Goal: Information Seeking & Learning: Learn about a topic

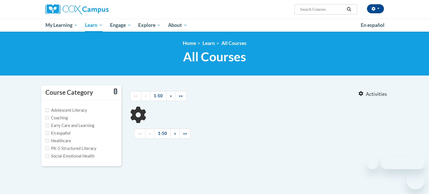
click at [116, 91] on icon "Toggle collapse" at bounding box center [116, 91] width 4 height 4
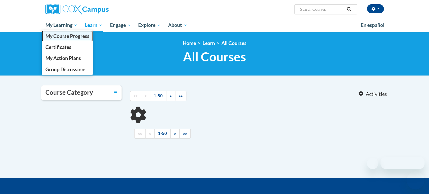
click at [55, 35] on span "My Course Progress" at bounding box center [67, 36] width 44 height 6
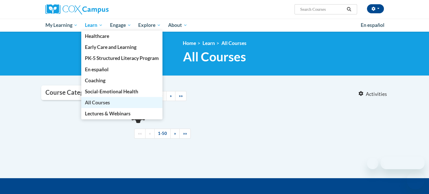
click at [103, 101] on span "All Courses" at bounding box center [97, 102] width 25 height 6
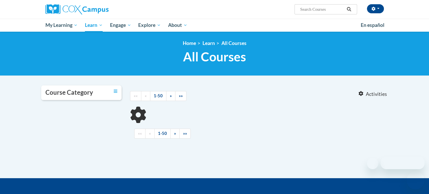
click at [183, 81] on body "Mary Carey (America/New_York UTC-04:00) My Profile Inbox My Transcripts Log Out…" at bounding box center [214, 135] width 429 height 271
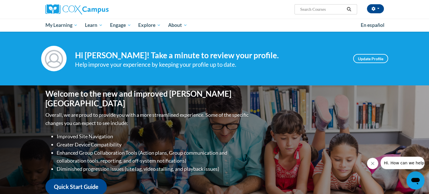
click at [301, 8] on input "Search..." at bounding box center [322, 9] width 45 height 7
type input "Power of language"
click at [348, 8] on icon "Search" at bounding box center [349, 9] width 4 height 4
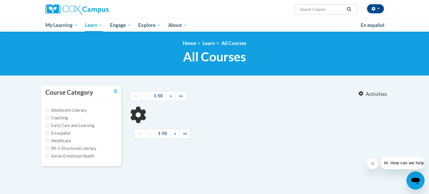
type input "Power of language"
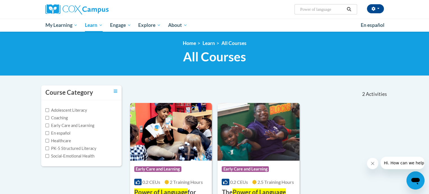
scroll to position [28, 0]
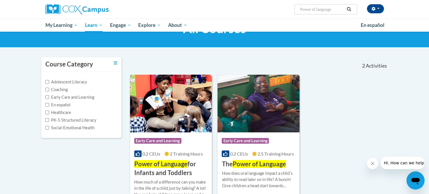
click at [239, 99] on img at bounding box center [259, 104] width 82 height 58
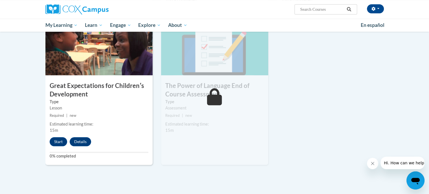
scroll to position [423, 0]
click at [60, 141] on button "Start" at bounding box center [59, 141] width 18 height 9
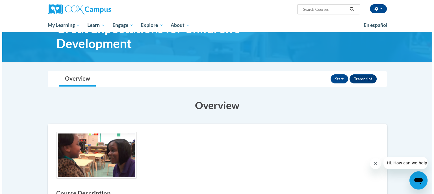
scroll to position [56, 0]
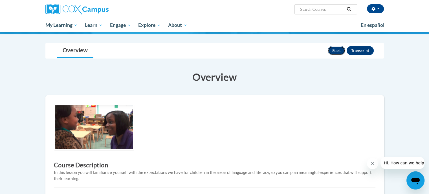
click at [339, 49] on button "Start" at bounding box center [337, 50] width 18 height 9
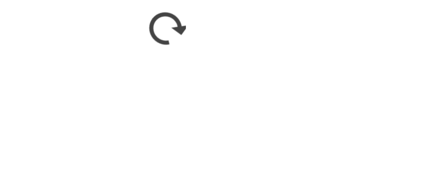
scroll to position [56, 0]
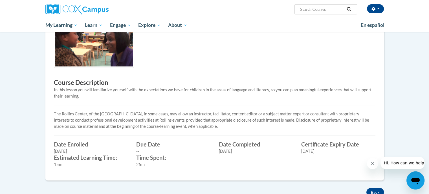
scroll to position [196, 0]
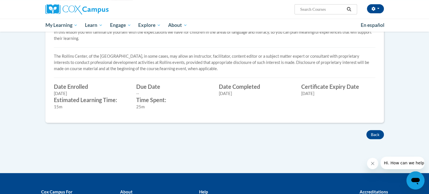
click at [314, 12] on input "Search..." at bounding box center [322, 9] width 45 height 7
type input "power of language"
click at [349, 9] on icon "Search" at bounding box center [349, 9] width 5 height 4
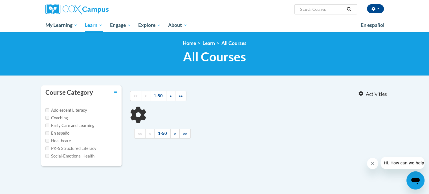
type input "power of language"
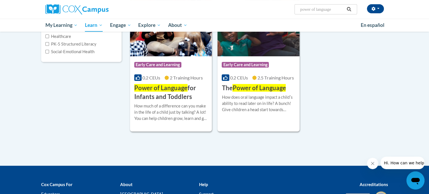
scroll to position [113, 0]
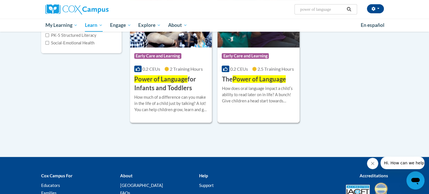
click at [264, 93] on div "How does oral language impact a childʹs ability to read later on in life? A bun…" at bounding box center [259, 94] width 74 height 19
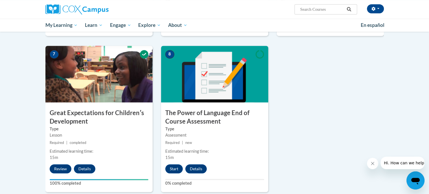
scroll to position [423, 0]
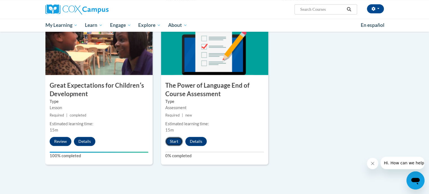
click at [174, 138] on button "Start" at bounding box center [174, 141] width 18 height 9
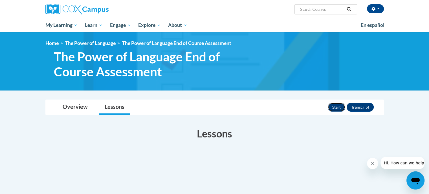
click at [335, 106] on button "Start" at bounding box center [337, 106] width 18 height 9
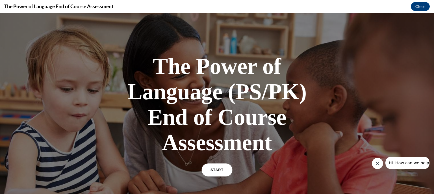
click at [208, 169] on link "START" at bounding box center [216, 169] width 31 height 13
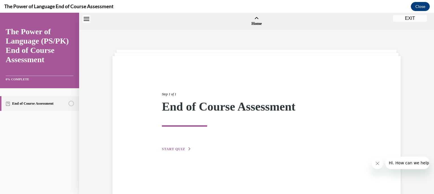
scroll to position [18, 0]
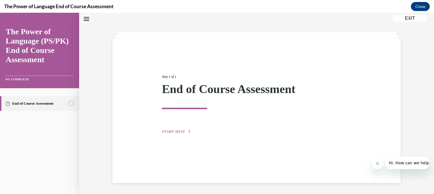
click at [175, 130] on span "START QUIZ" at bounding box center [173, 131] width 23 height 4
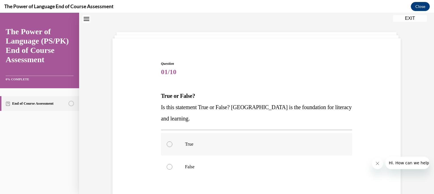
click at [168, 142] on div at bounding box center [170, 144] width 6 height 6
click at [168, 142] on input "True" at bounding box center [170, 144] width 6 height 6
radio input "true"
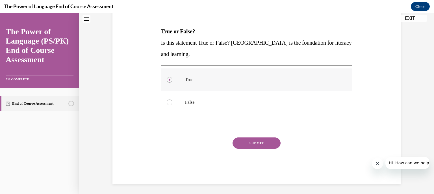
scroll to position [83, 0]
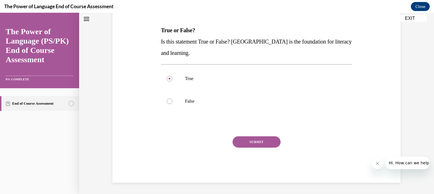
click at [251, 142] on button "SUBMIT" at bounding box center [256, 141] width 48 height 11
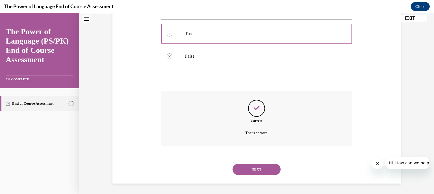
scroll to position [129, 0]
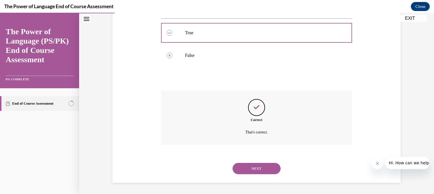
click at [260, 165] on button "NEXT" at bounding box center [256, 168] width 48 height 11
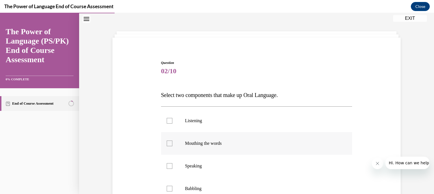
scroll to position [28, 0]
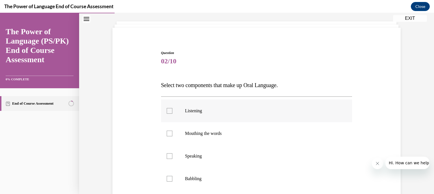
click at [169, 110] on div at bounding box center [170, 111] width 6 height 6
click at [169, 110] on input "Listening" at bounding box center [170, 111] width 6 height 6
checkbox input "true"
click at [167, 155] on div at bounding box center [170, 156] width 6 height 6
click at [167, 155] on input "Speaking" at bounding box center [170, 156] width 6 height 6
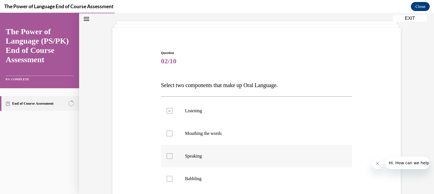
checkbox input "true"
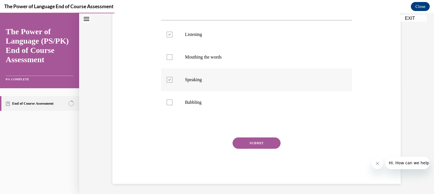
scroll to position [106, 0]
click at [253, 141] on button "SUBMIT" at bounding box center [256, 141] width 48 height 11
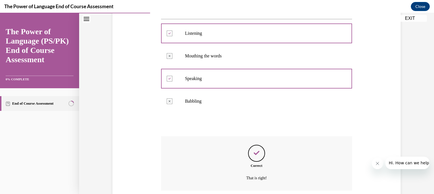
scroll to position [151, 0]
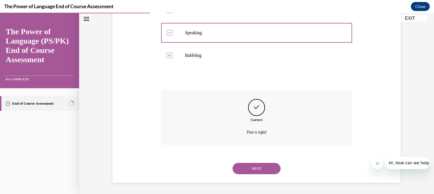
click at [251, 166] on button "NEXT" at bounding box center [256, 168] width 48 height 11
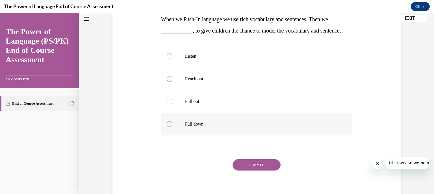
scroll to position [113, 0]
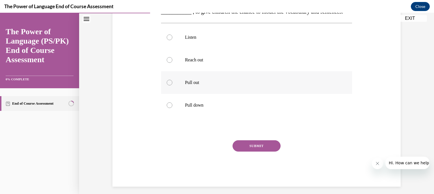
click at [167, 85] on div at bounding box center [170, 83] width 6 height 6
click at [167, 85] on input "Pull out" at bounding box center [170, 83] width 6 height 6
radio input "true"
click at [253, 151] on button "SUBMIT" at bounding box center [256, 145] width 48 height 11
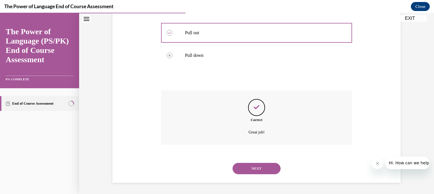
scroll to position [174, 0]
click at [258, 164] on button "NEXT" at bounding box center [256, 168] width 48 height 11
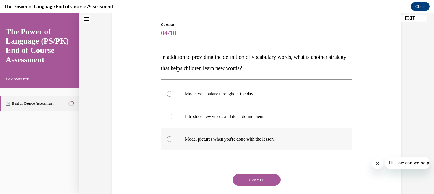
scroll to position [85, 0]
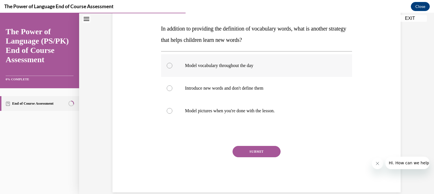
click at [167, 64] on div at bounding box center [170, 66] width 6 height 6
click at [167, 64] on input "Model vocabulary throughout the day" at bounding box center [170, 66] width 6 height 6
radio input "true"
click at [256, 152] on button "SUBMIT" at bounding box center [256, 151] width 48 height 11
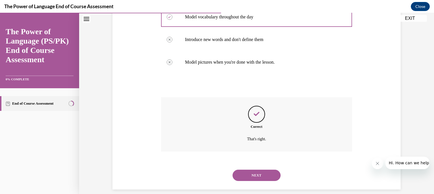
scroll to position [140, 0]
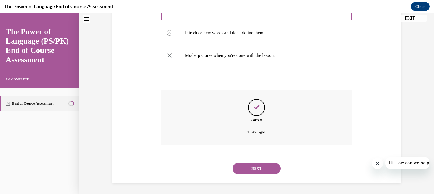
click at [252, 165] on button "NEXT" at bounding box center [256, 168] width 48 height 11
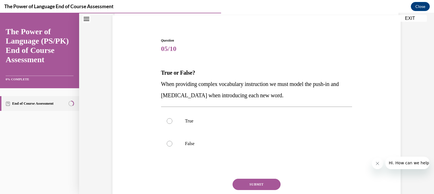
scroll to position [56, 0]
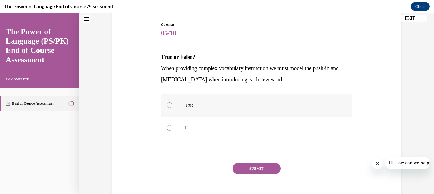
click at [167, 104] on div at bounding box center [170, 105] width 6 height 6
click at [167, 104] on input "True" at bounding box center [170, 105] width 6 height 6
radio input "true"
click at [169, 104] on icon at bounding box center [170, 105] width 2 height 2
click at [167, 104] on input "True" at bounding box center [170, 105] width 6 height 6
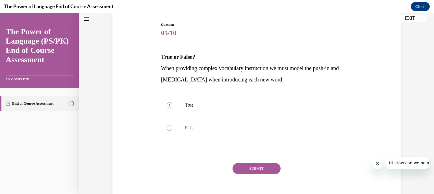
click at [266, 163] on button "SUBMIT" at bounding box center [256, 168] width 48 height 11
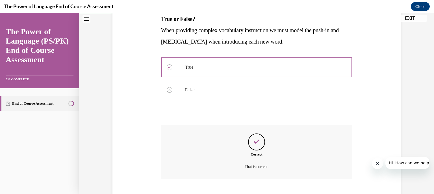
scroll to position [129, 0]
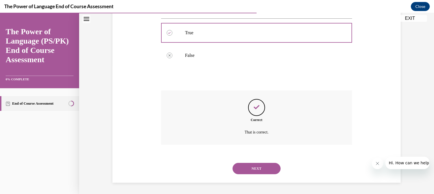
click at [259, 167] on button "NEXT" at bounding box center [256, 168] width 48 height 11
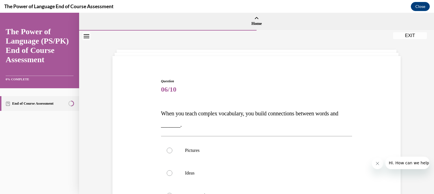
scroll to position [56, 0]
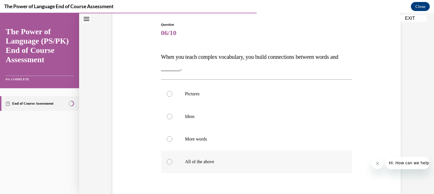
click at [167, 161] on div at bounding box center [170, 162] width 6 height 6
click at [167, 161] on input "All of the above" at bounding box center [170, 162] width 6 height 6
radio input "true"
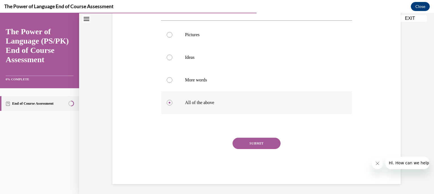
scroll to position [117, 0]
click at [243, 141] on button "SUBMIT" at bounding box center [256, 141] width 48 height 11
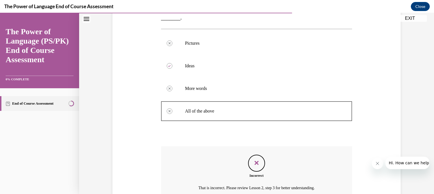
scroll to position [78, 0]
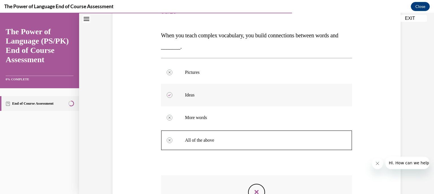
click at [168, 94] on icon at bounding box center [169, 95] width 3 height 2
click at [169, 117] on div at bounding box center [170, 118] width 6 height 6
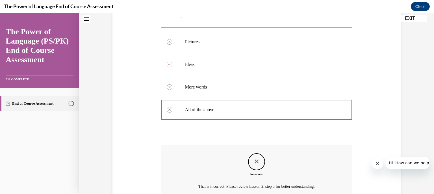
scroll to position [163, 0]
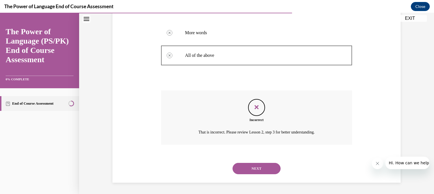
click at [254, 167] on button "NEXT" at bounding box center [256, 168] width 48 height 11
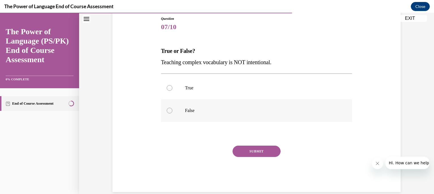
click at [167, 109] on div at bounding box center [170, 111] width 6 height 6
click at [167, 109] on input "False" at bounding box center [170, 111] width 6 height 6
radio input "true"
click at [259, 148] on button "SUBMIT" at bounding box center [256, 150] width 48 height 11
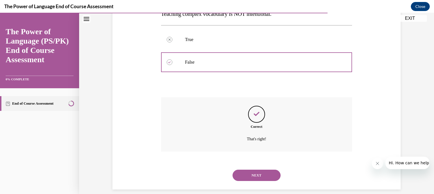
scroll to position [117, 0]
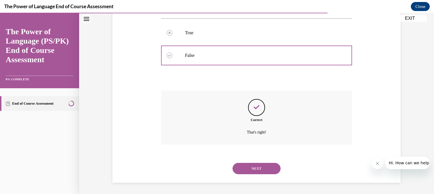
click at [261, 165] on button "NEXT" at bounding box center [256, 168] width 48 height 11
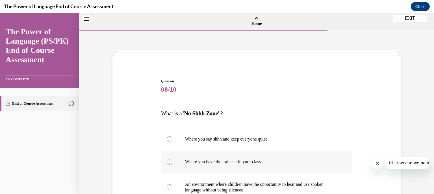
scroll to position [56, 0]
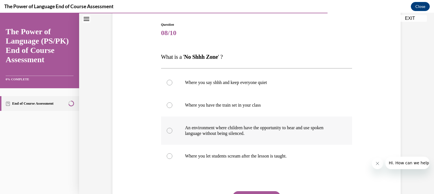
click at [167, 130] on div at bounding box center [170, 131] width 6 height 6
click at [167, 130] on input "An environment where children have the opportunity to hear and use spoken langu…" at bounding box center [170, 131] width 6 height 6
radio input "true"
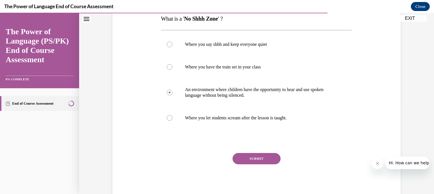
scroll to position [111, 0]
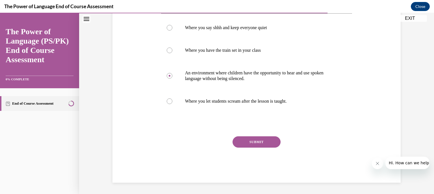
click at [255, 142] on button "SUBMIT" at bounding box center [256, 141] width 48 height 11
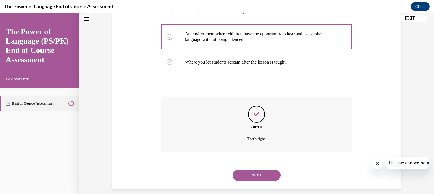
scroll to position [157, 0]
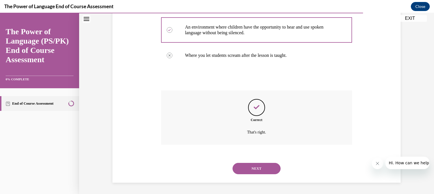
click at [258, 167] on button "NEXT" at bounding box center [256, 168] width 48 height 11
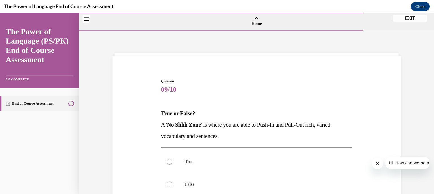
scroll to position [56, 0]
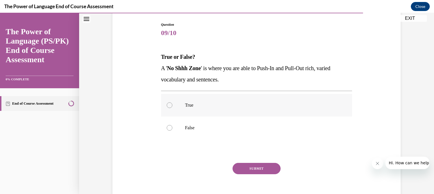
click at [167, 104] on div at bounding box center [170, 105] width 6 height 6
click at [167, 104] on input "True" at bounding box center [170, 105] width 6 height 6
radio input "true"
click at [252, 166] on button "SUBMIT" at bounding box center [256, 168] width 48 height 11
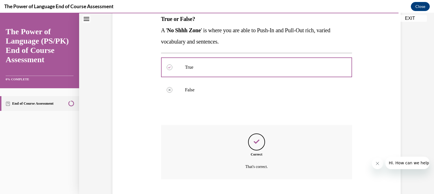
scroll to position [129, 0]
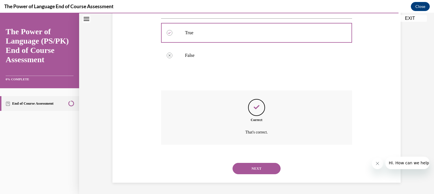
click at [256, 165] on button "NEXT" at bounding box center [256, 168] width 48 height 11
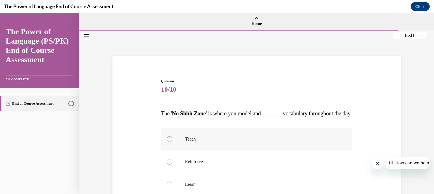
scroll to position [56, 0]
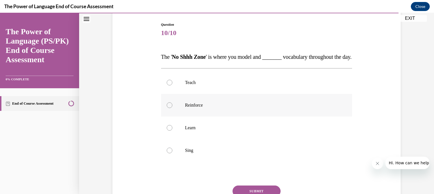
click at [168, 108] on div at bounding box center [170, 105] width 6 height 6
click at [168, 108] on input "Reinforce" at bounding box center [170, 105] width 6 height 6
radio input "true"
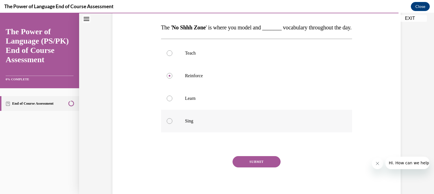
scroll to position [117, 0]
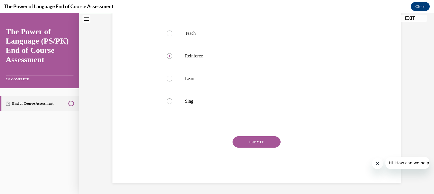
click at [254, 140] on button "SUBMIT" at bounding box center [256, 141] width 48 height 11
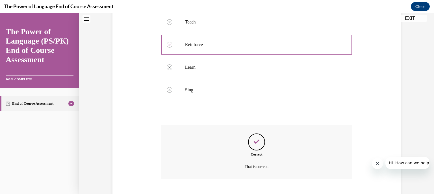
scroll to position [163, 0]
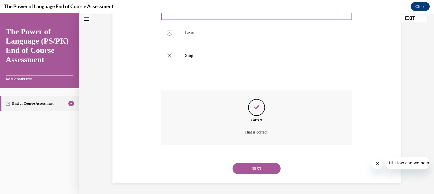
click at [255, 165] on button "NEXT" at bounding box center [256, 168] width 48 height 11
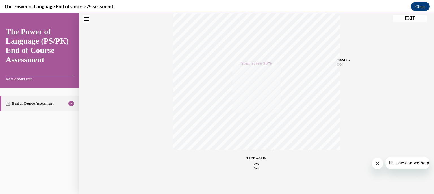
scroll to position [108, 0]
